Goal: Task Accomplishment & Management: Use online tool/utility

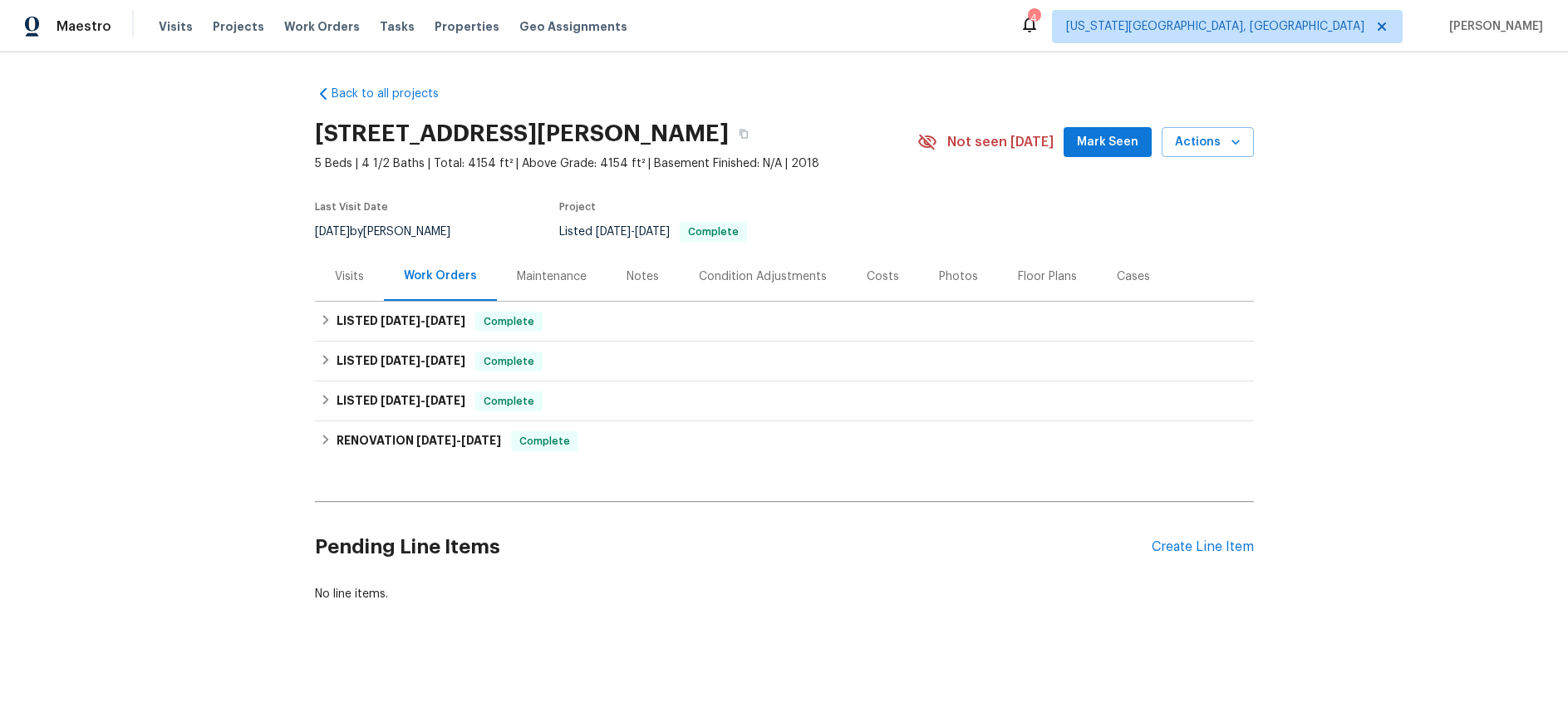
click at [344, 276] on div "Visits" at bounding box center [349, 277] width 29 height 17
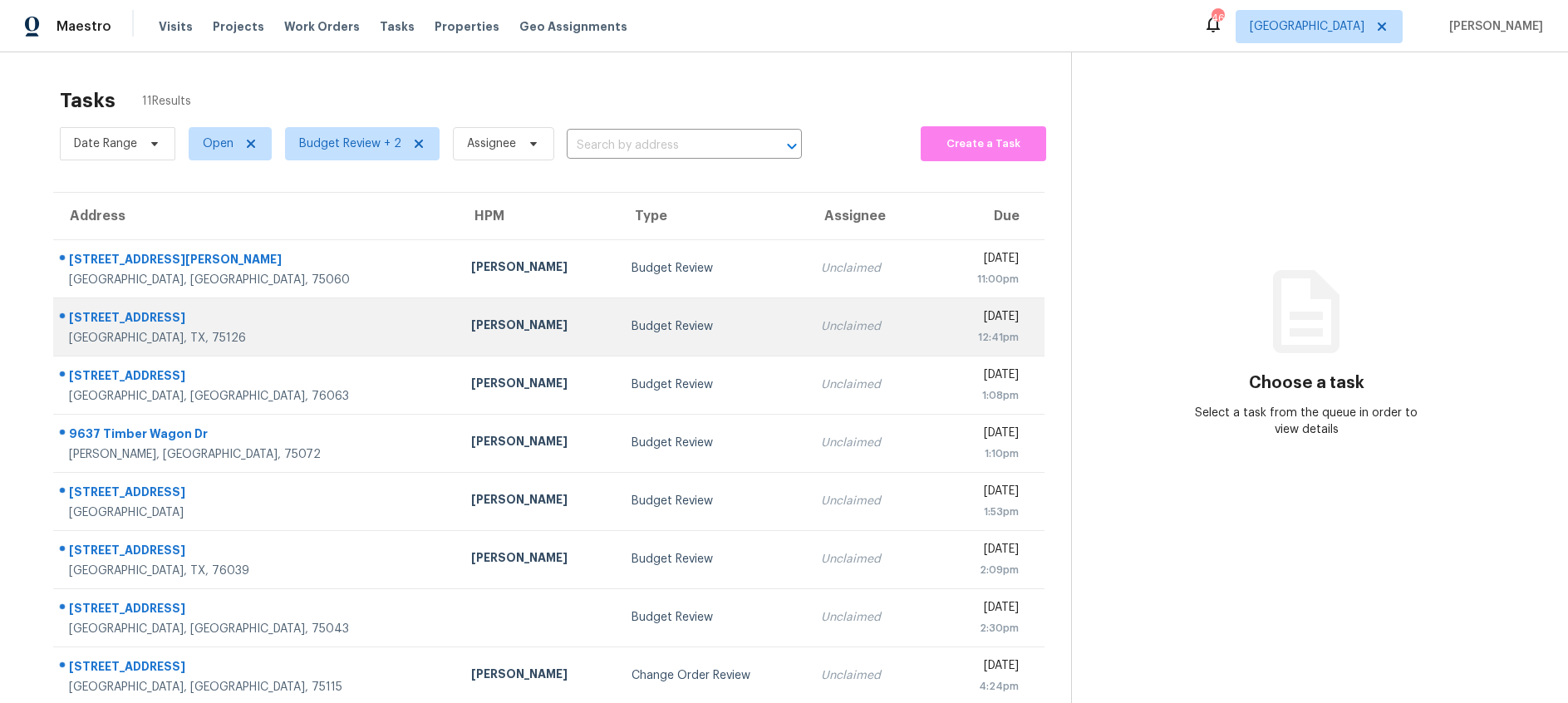
scroll to position [163, 0]
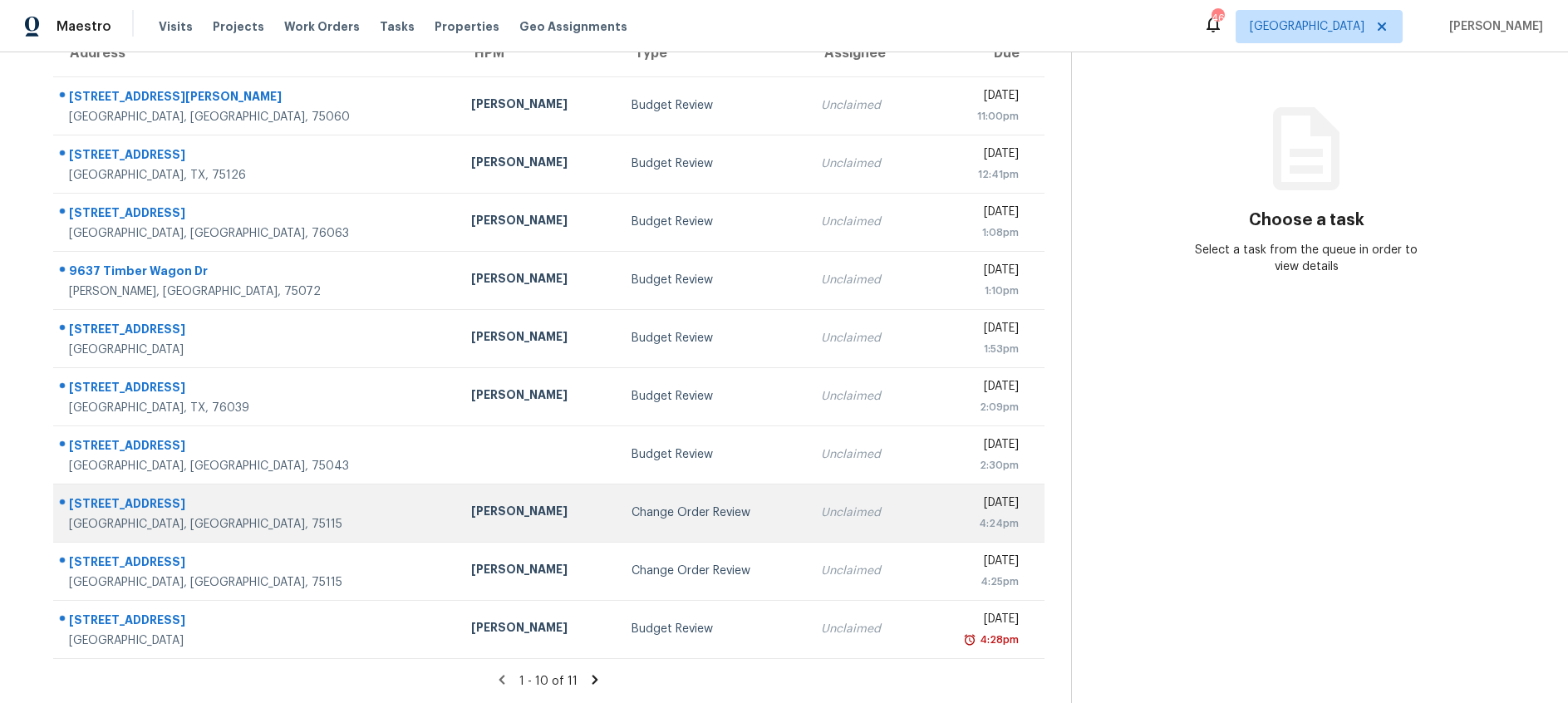
click at [618, 531] on td "Change Order Review" at bounding box center [713, 512] width 189 height 58
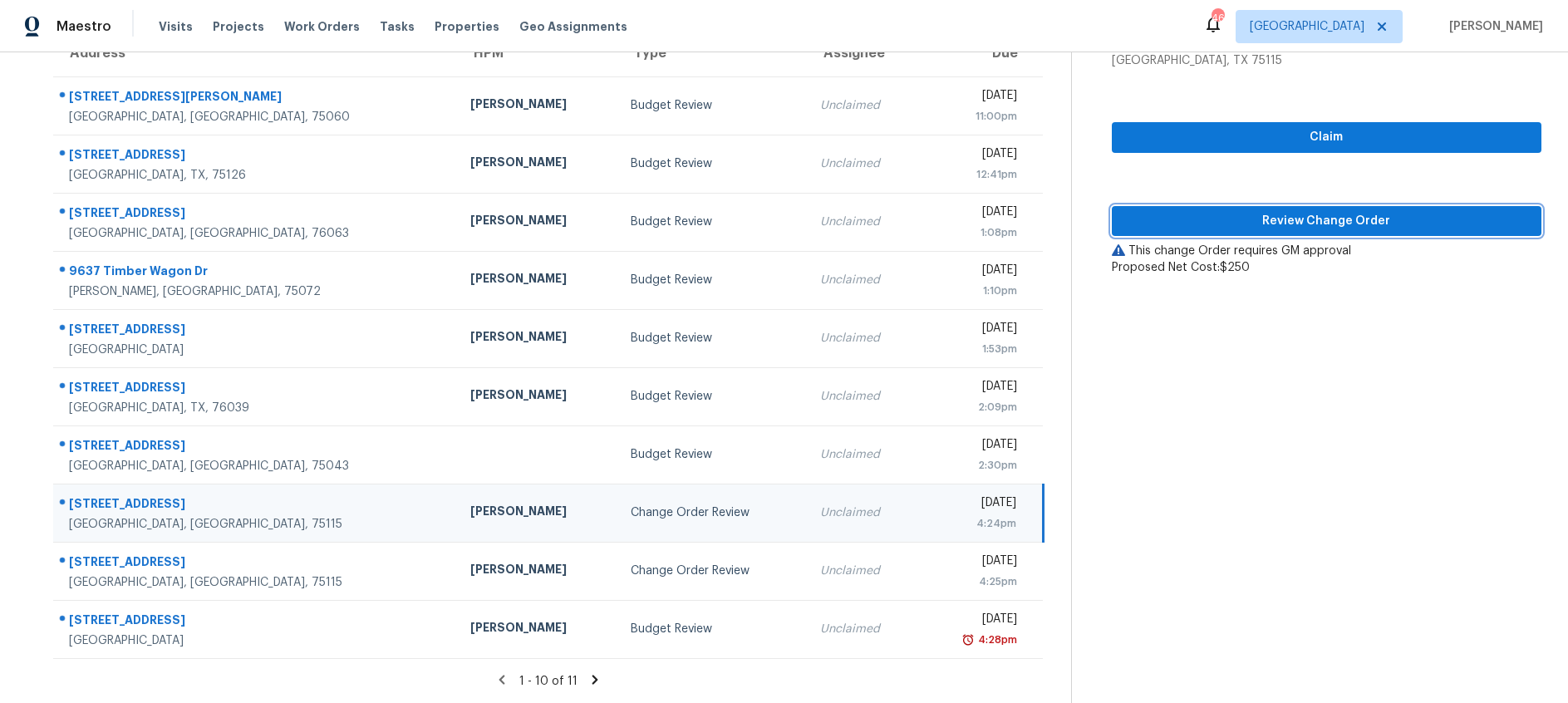
click at [1219, 224] on span "Review Change Order" at bounding box center [1327, 221] width 403 height 21
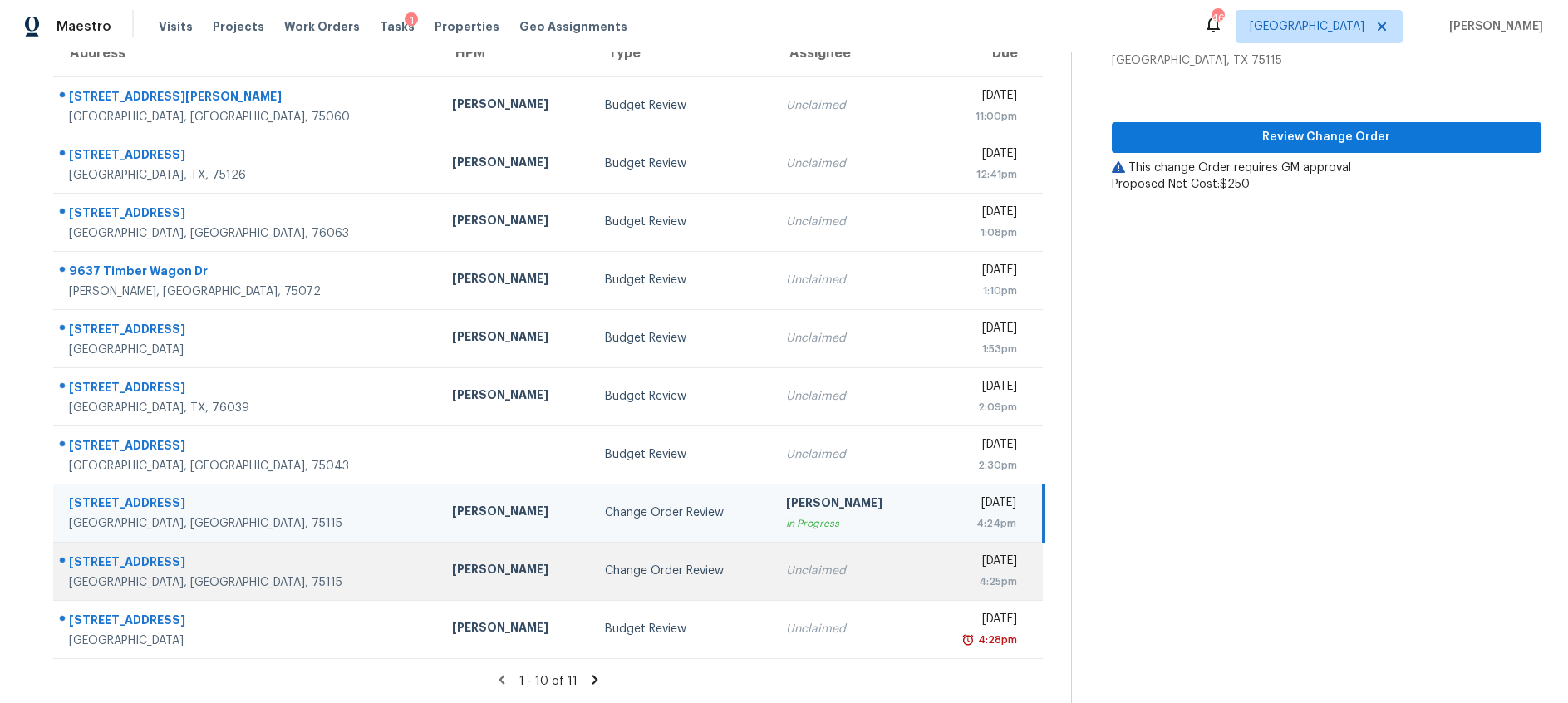
click at [605, 564] on div "Change Order Review" at bounding box center [681, 571] width 154 height 17
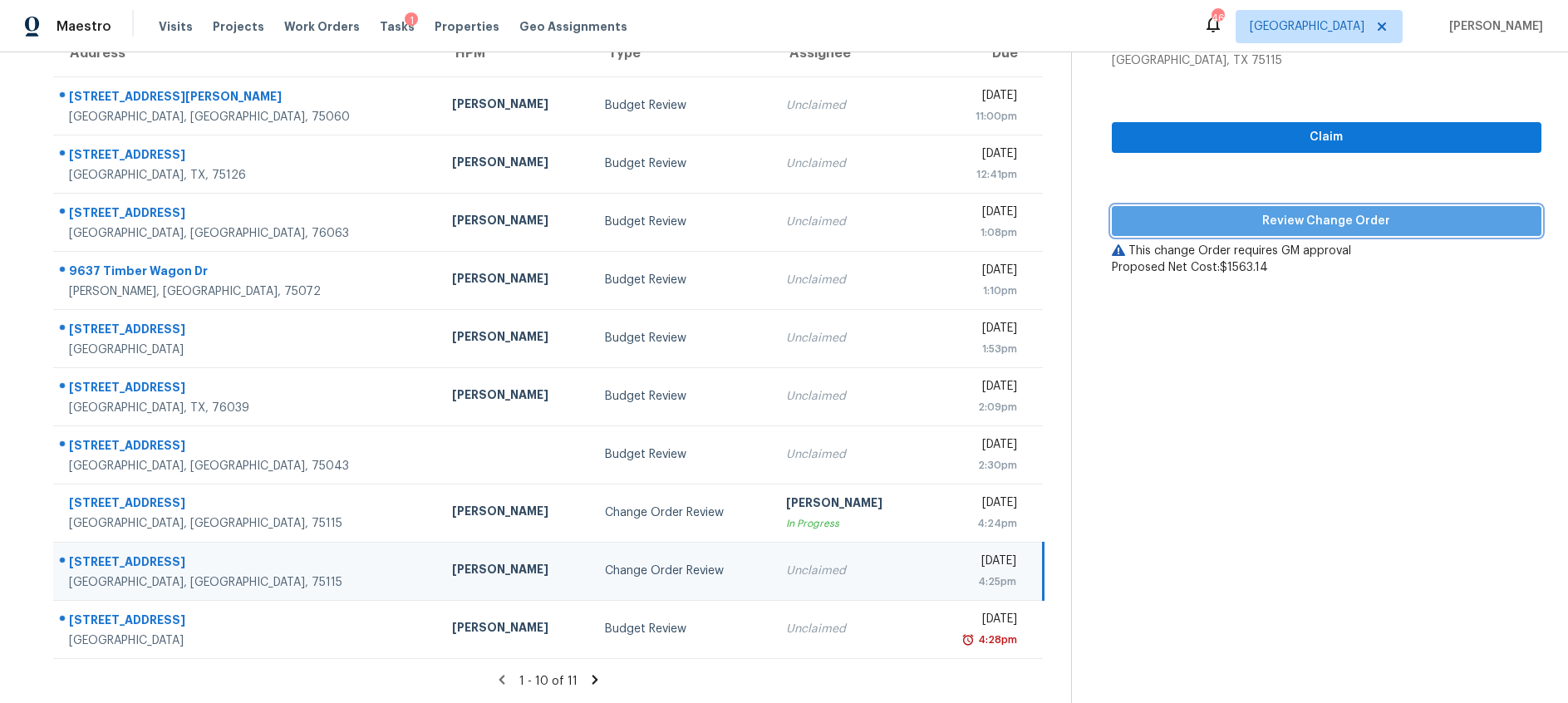
click at [1242, 214] on span "Review Change Order" at bounding box center [1327, 221] width 403 height 21
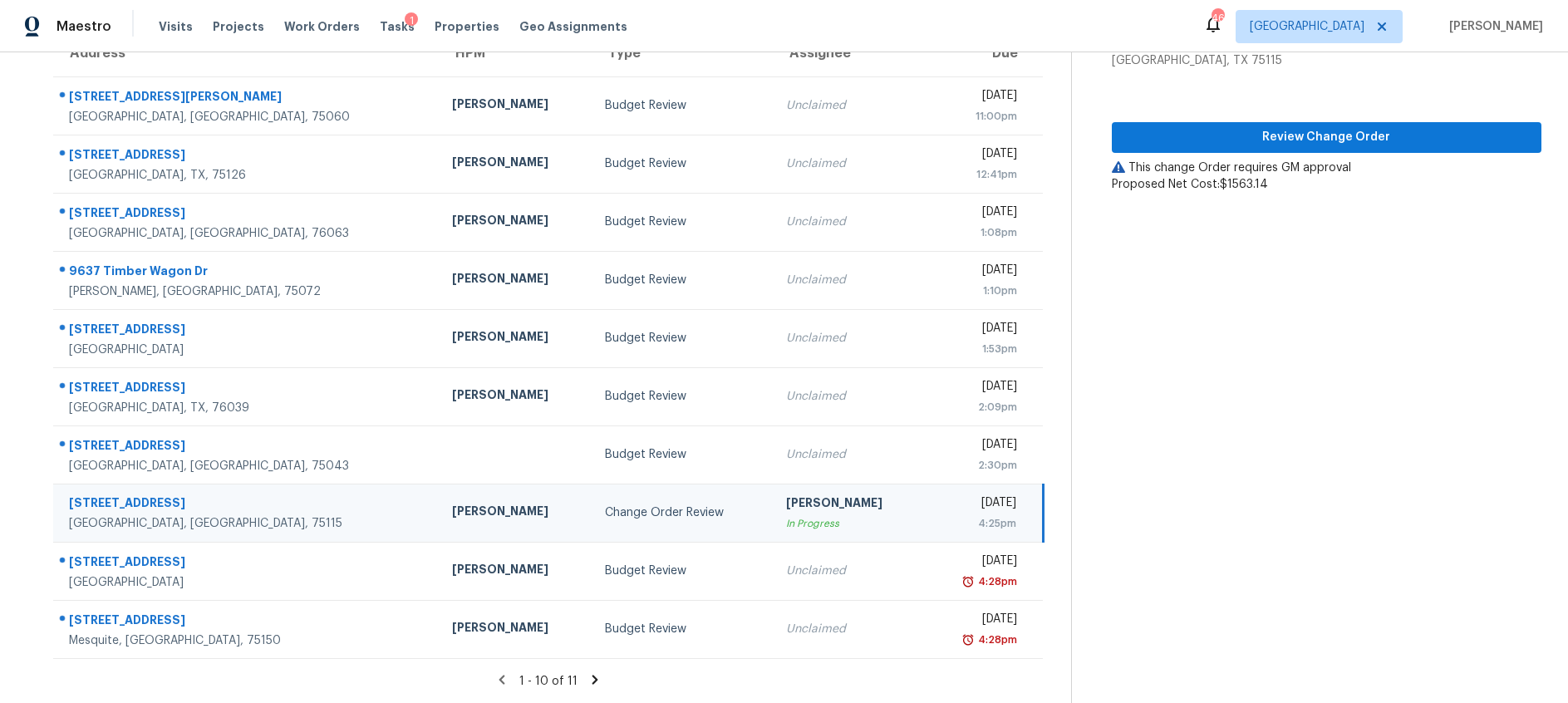
click at [590, 678] on icon at bounding box center [595, 679] width 15 height 15
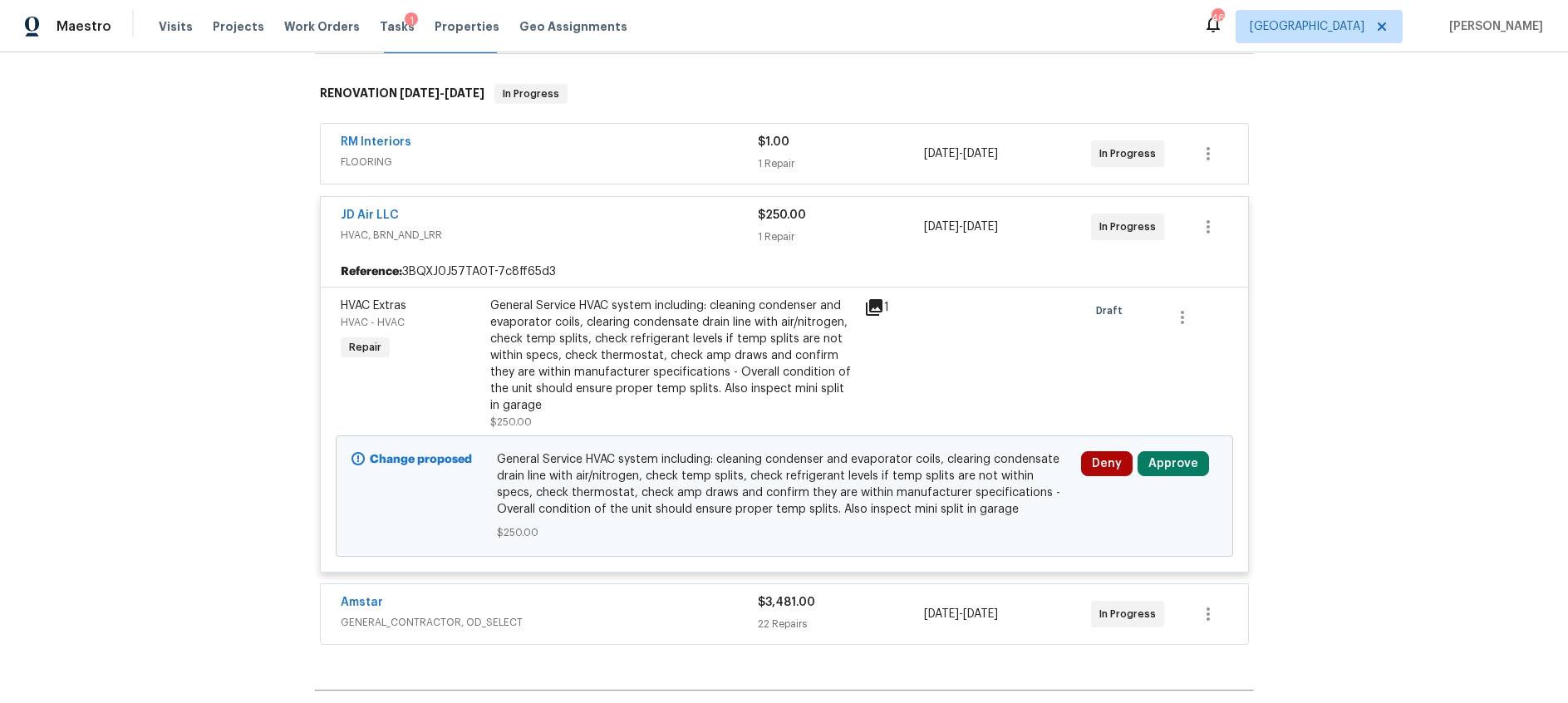
scroll to position [268, 0]
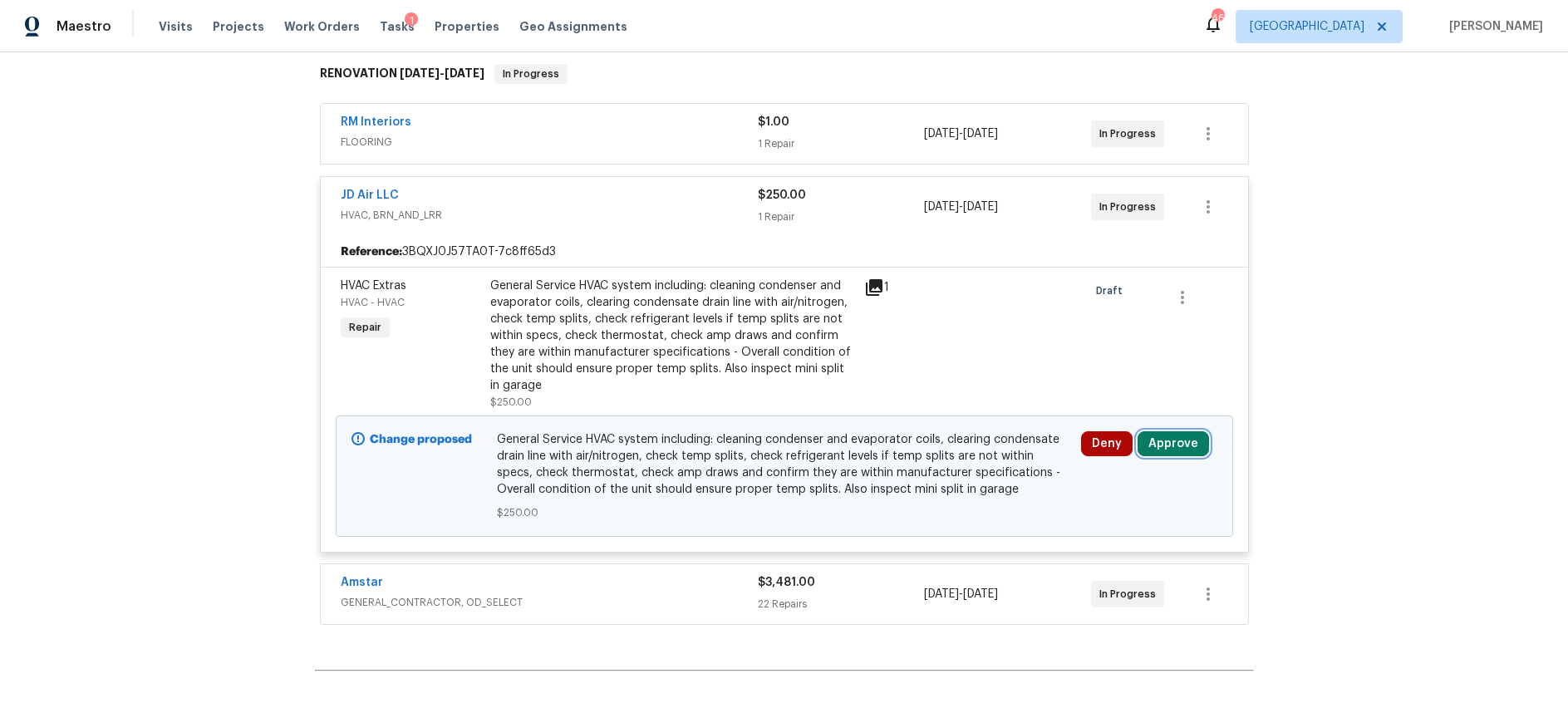
drag, startPoint x: 1194, startPoint y: 447, endPoint x: 1176, endPoint y: 443, distance: 18.4
click at [1193, 447] on button "Approve" at bounding box center [1173, 444] width 72 height 25
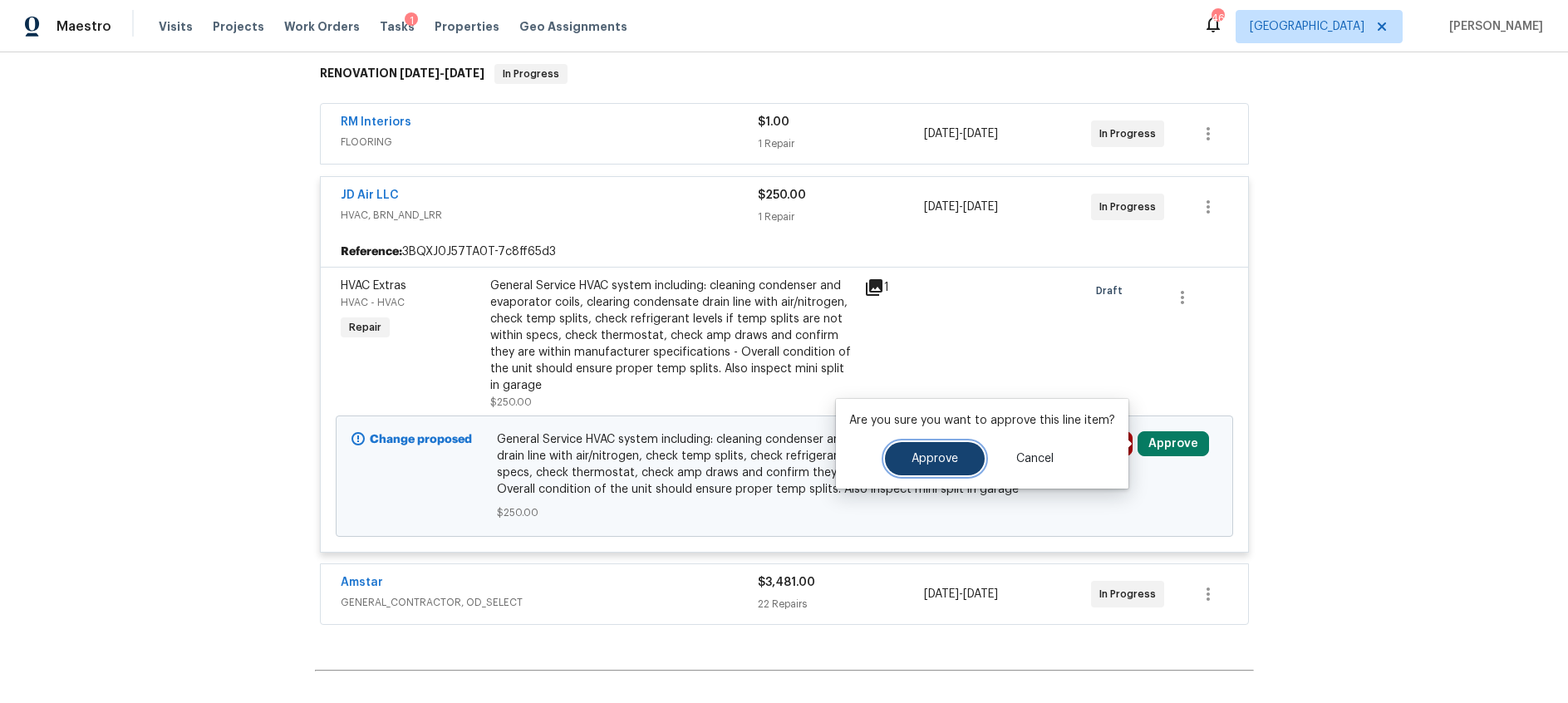
click at [940, 453] on span "Approve" at bounding box center [934, 459] width 46 height 12
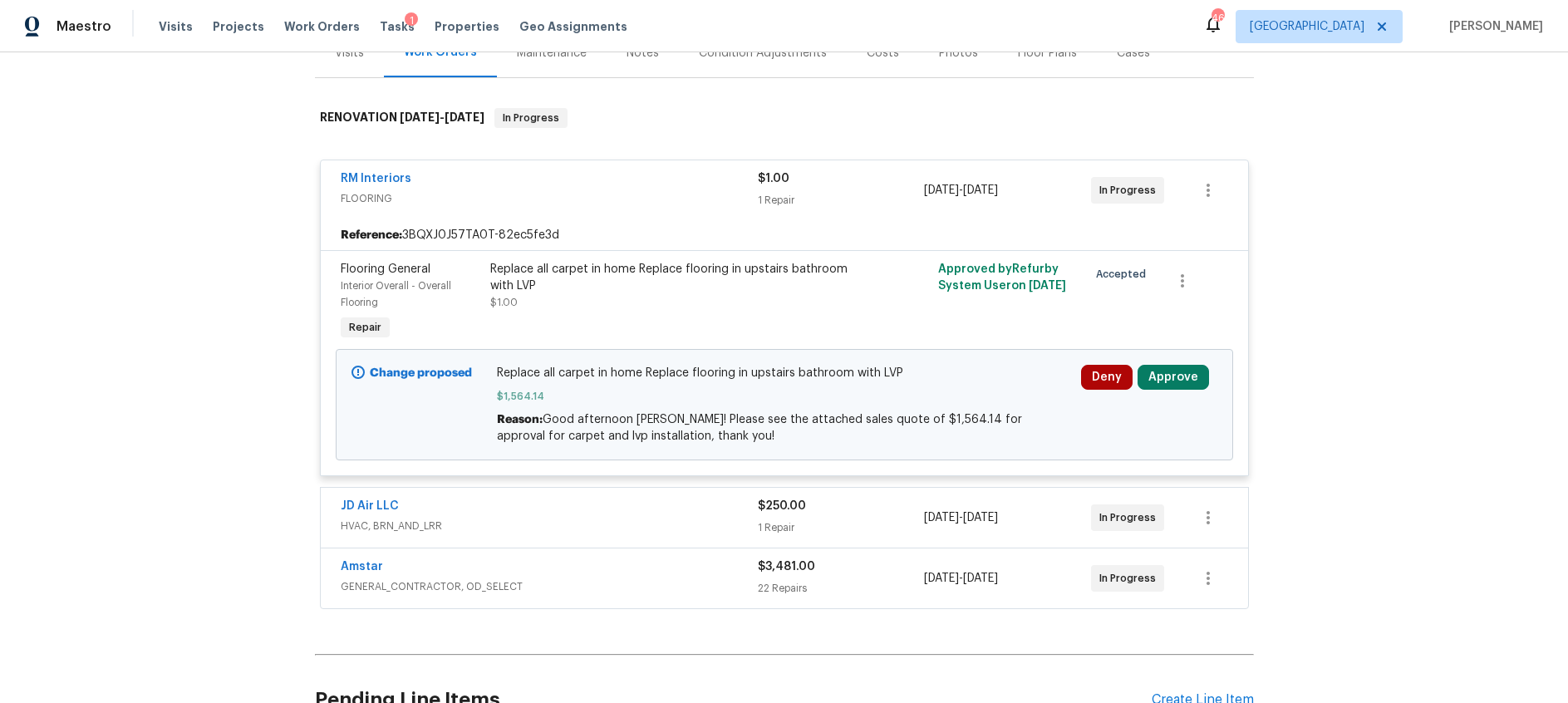
scroll to position [224, 0]
click at [1159, 377] on button "Approve" at bounding box center [1173, 377] width 72 height 25
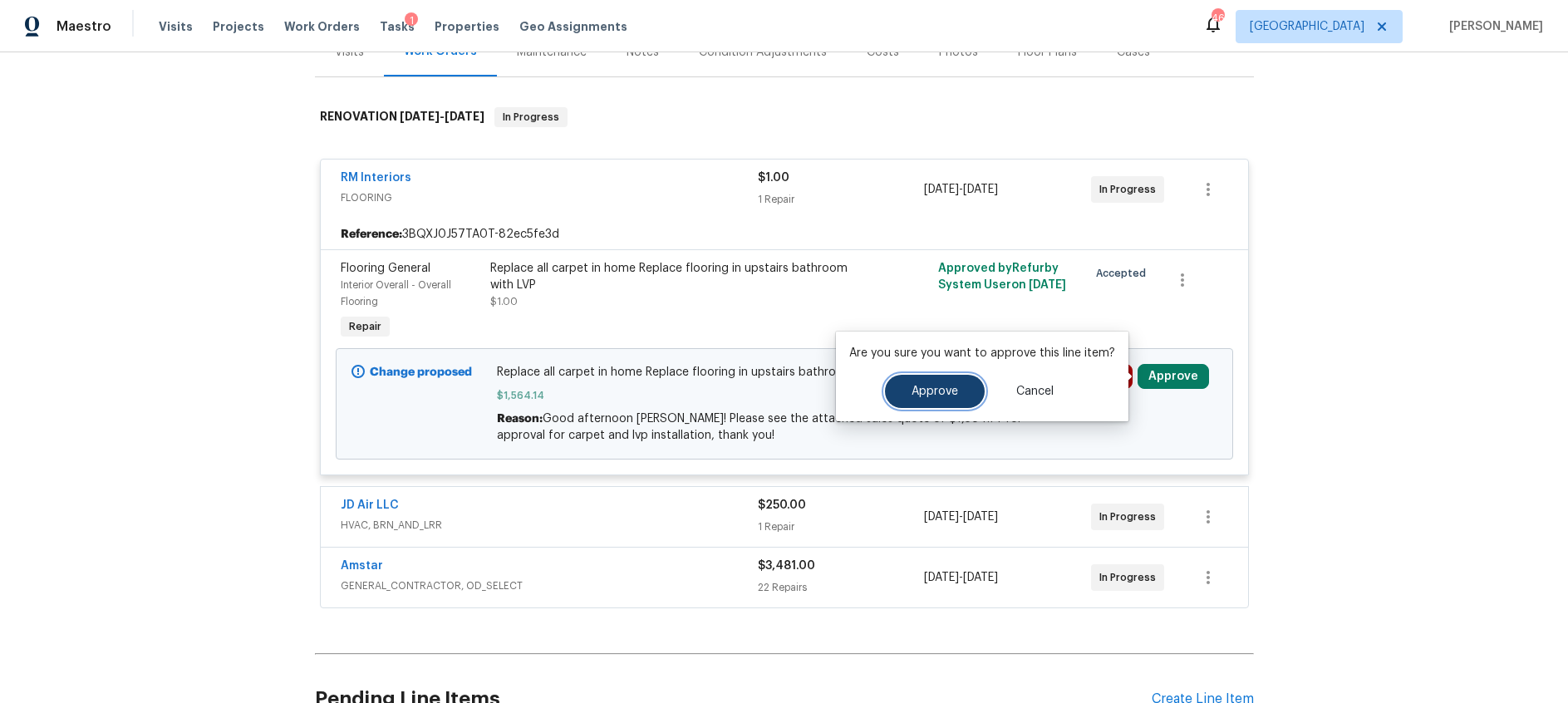
click at [916, 394] on span "Approve" at bounding box center [934, 391] width 46 height 12
